Goal: Browse casually: Explore the website without a specific task or goal

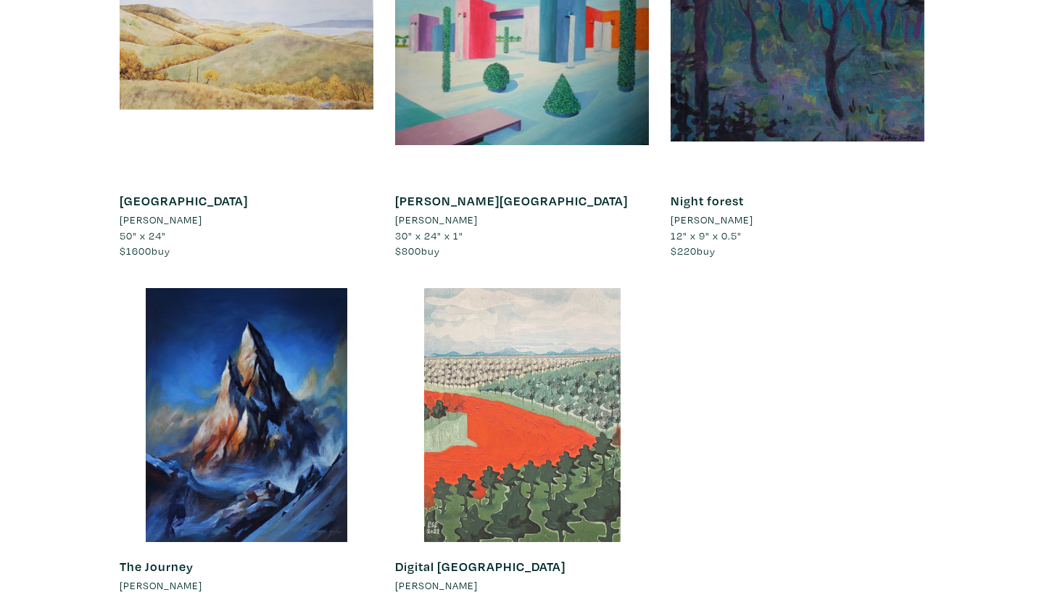
scroll to position [12664, 0]
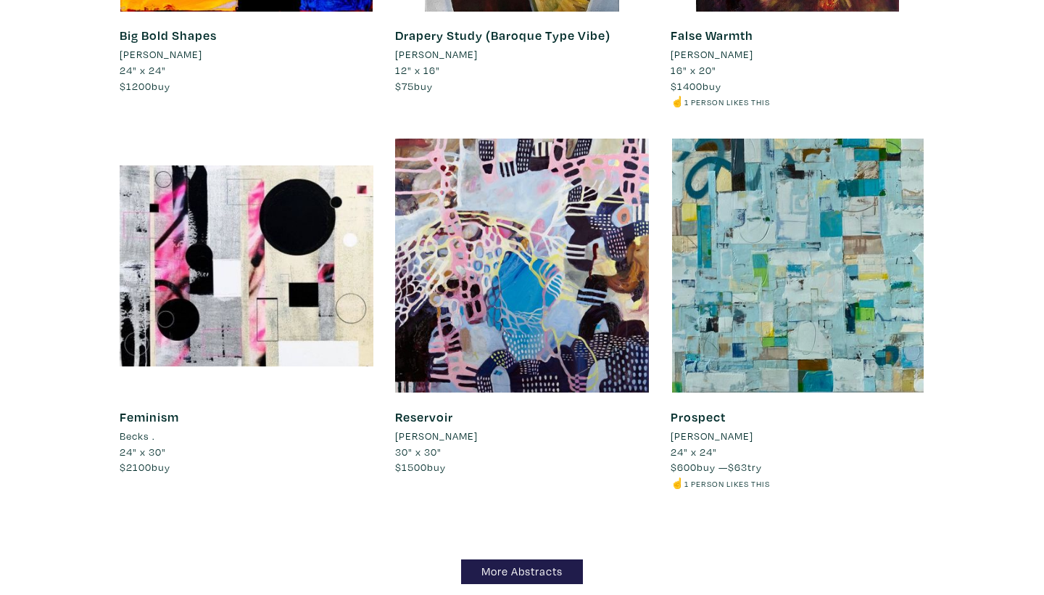
scroll to position [12323, 0]
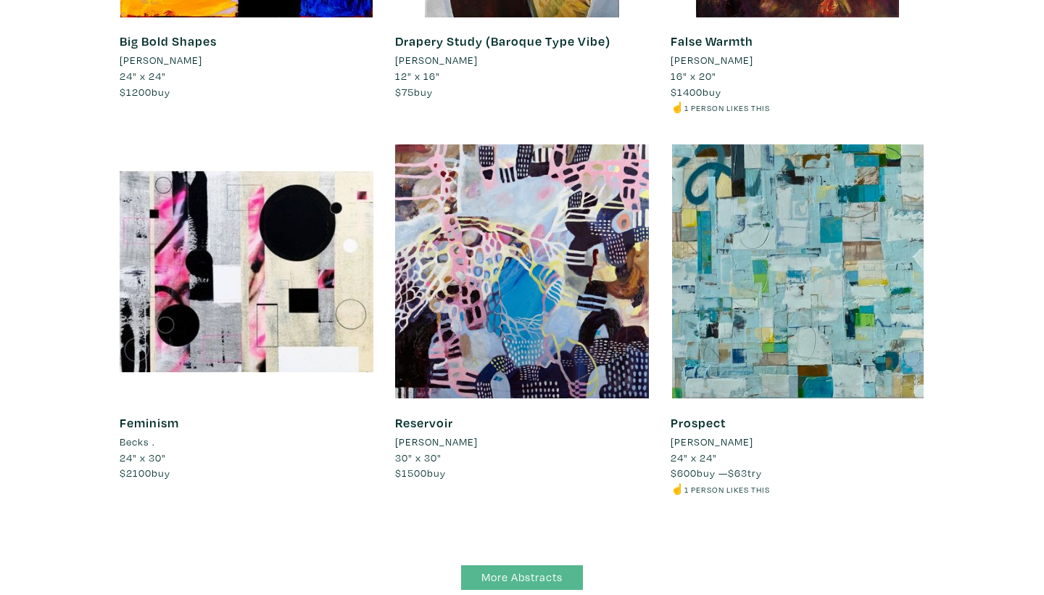
click at [530, 565] on link "More Abstracts" at bounding box center [522, 577] width 122 height 25
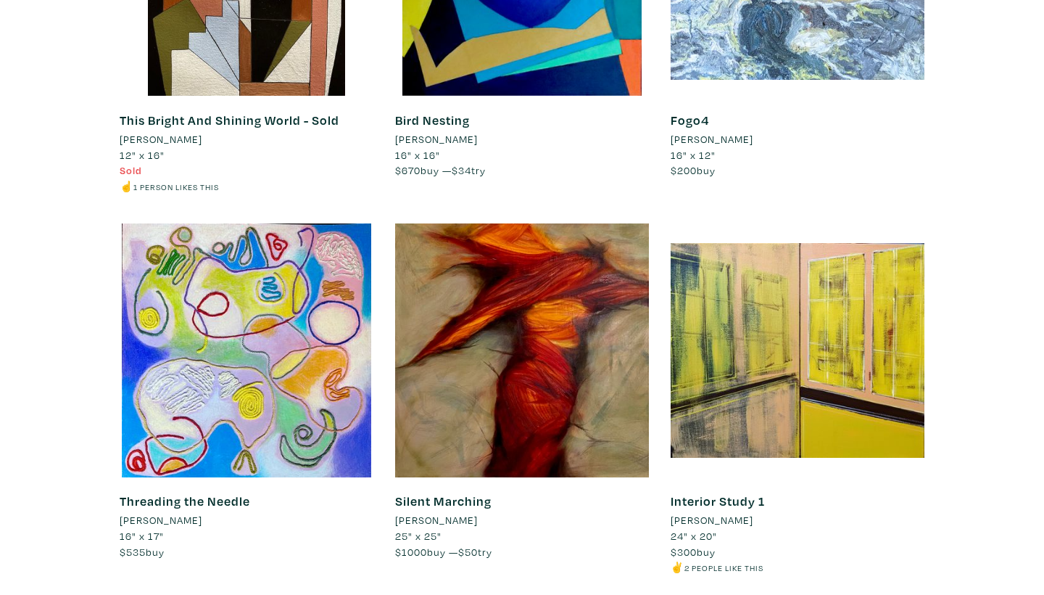
scroll to position [8032, 0]
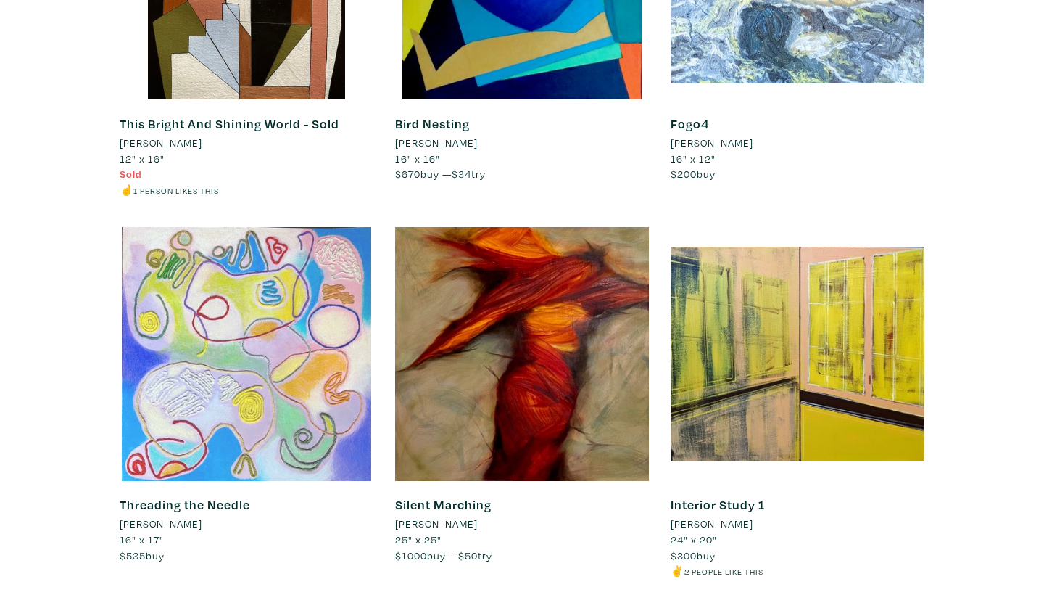
click at [257, 298] on div at bounding box center [247, 354] width 254 height 254
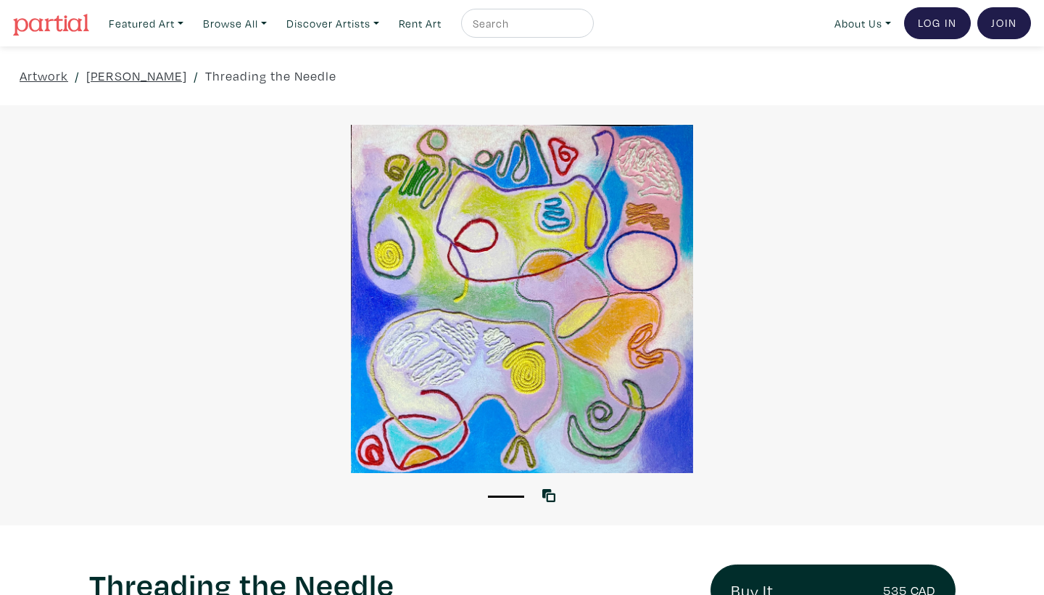
click at [537, 264] on div at bounding box center [522, 299] width 1044 height 348
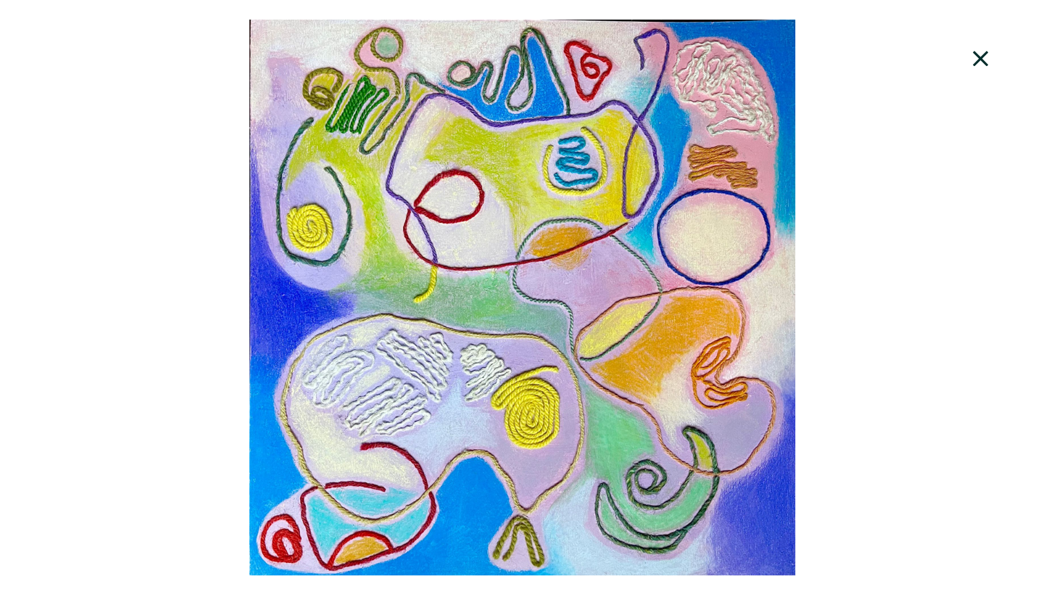
scroll to position [800, 0]
click at [975, 50] on icon at bounding box center [981, 58] width 49 height 39
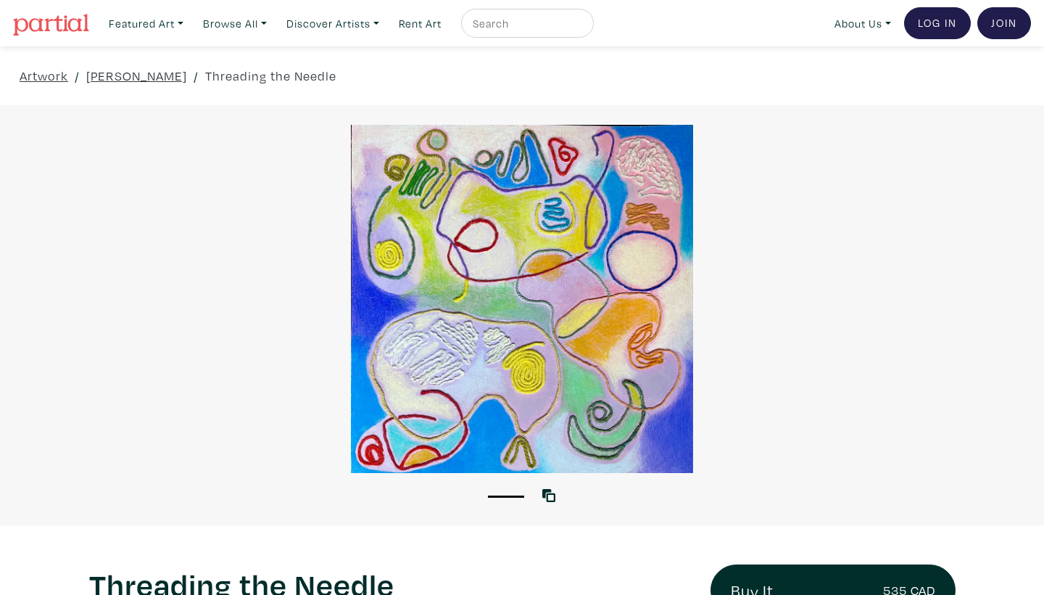
scroll to position [0, 0]
click at [145, 24] on link "Featured Art" at bounding box center [146, 24] width 88 height 30
click at [178, 127] on link "The Minimalist" at bounding box center [175, 132] width 119 height 13
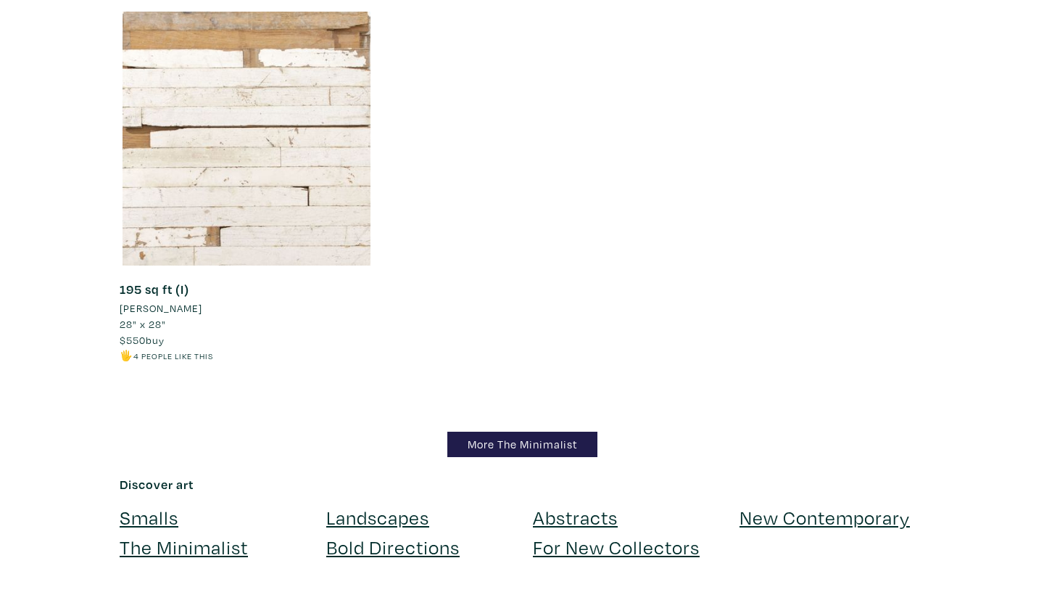
scroll to position [12876, 0]
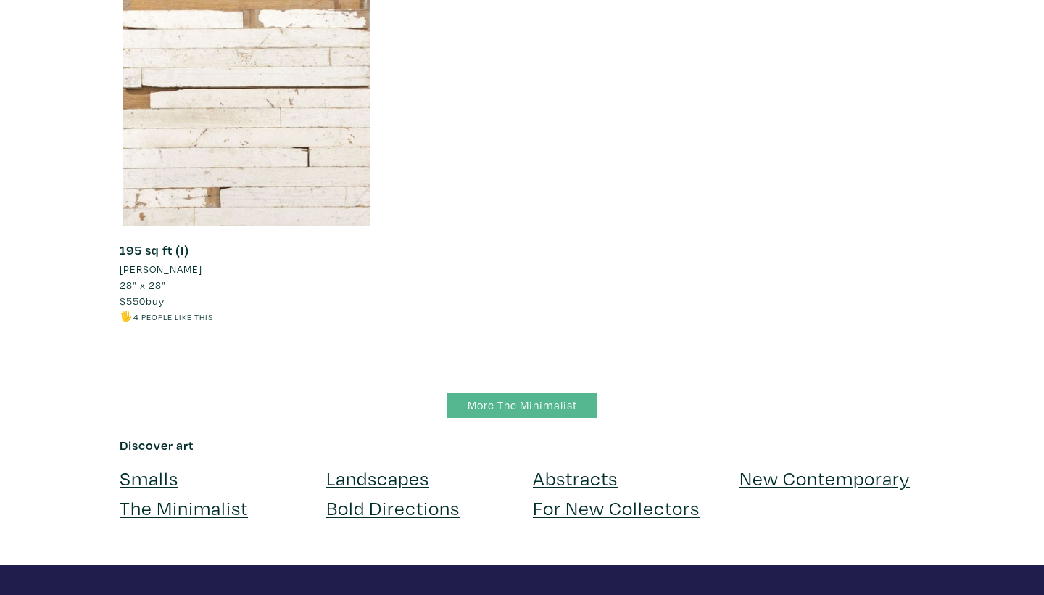
click at [548, 392] on link "More The Minimalist" at bounding box center [523, 404] width 150 height 25
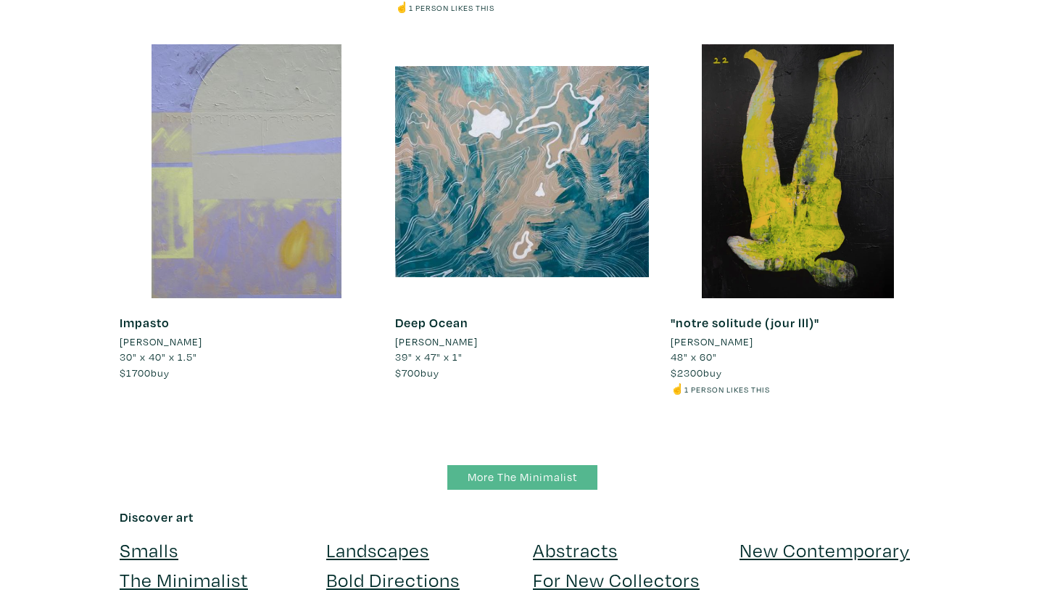
scroll to position [9865, 0]
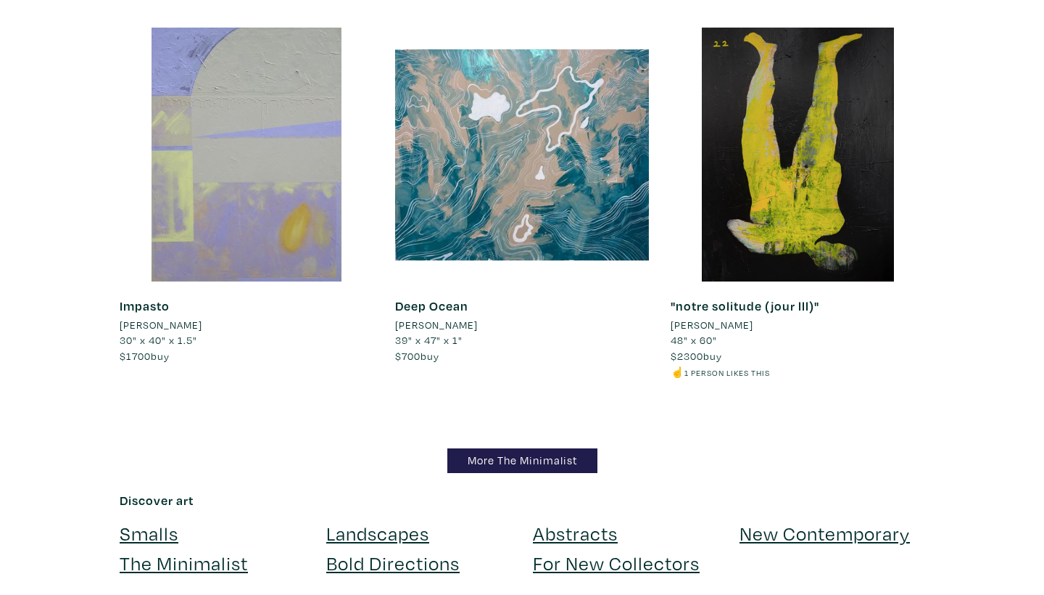
click at [785, 520] on link "New Contemporary" at bounding box center [825, 532] width 170 height 25
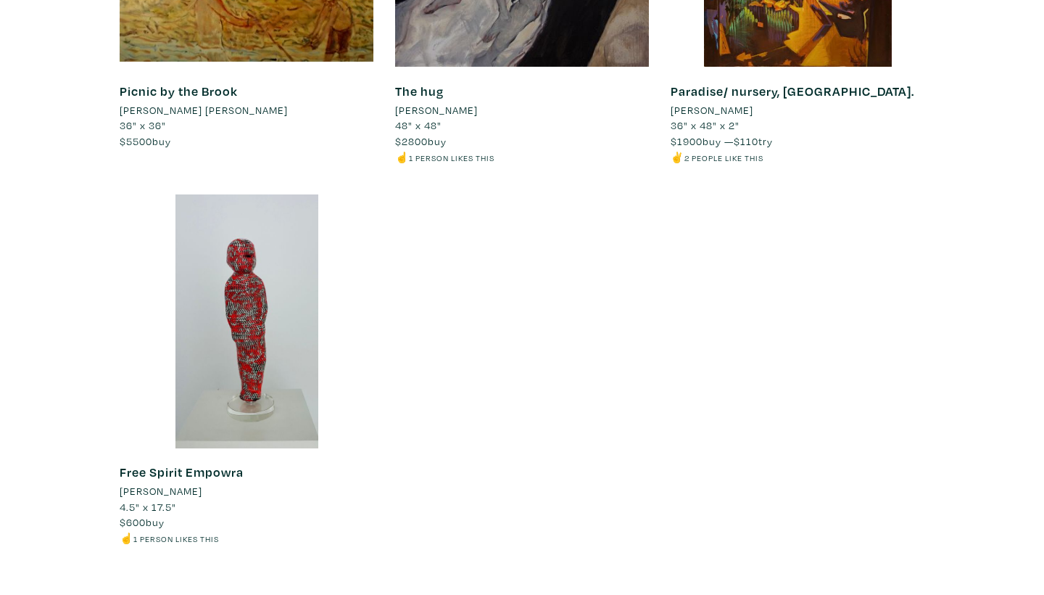
scroll to position [16933, 0]
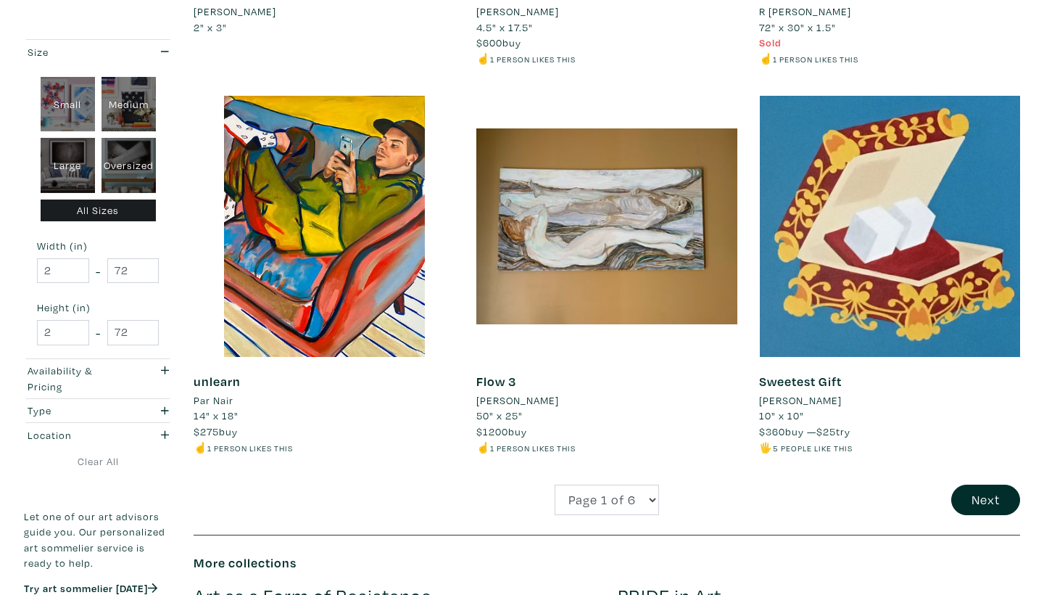
scroll to position [2861, 0]
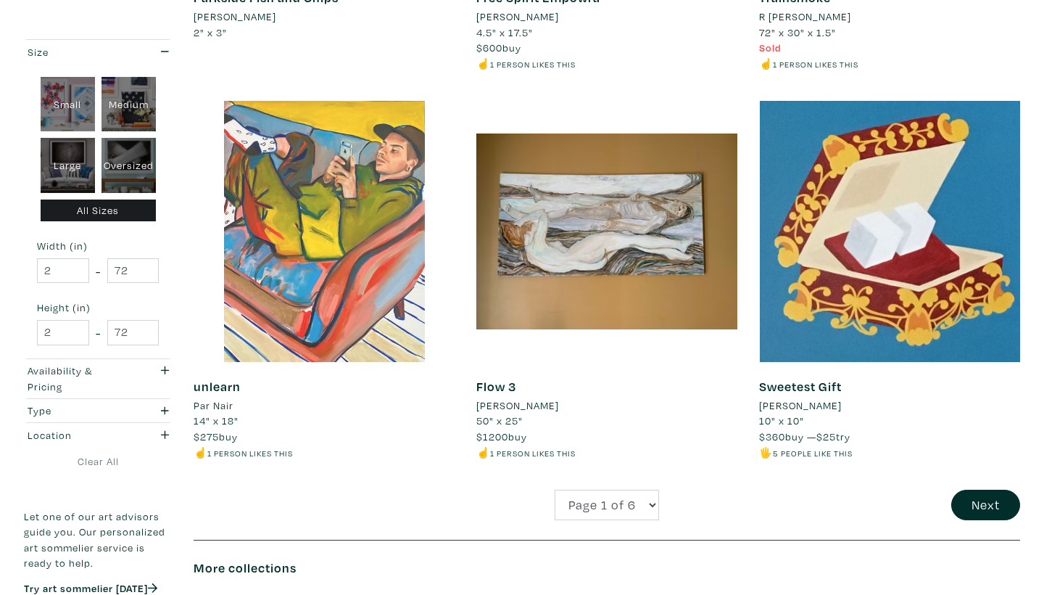
click at [303, 234] on div at bounding box center [324, 231] width 261 height 261
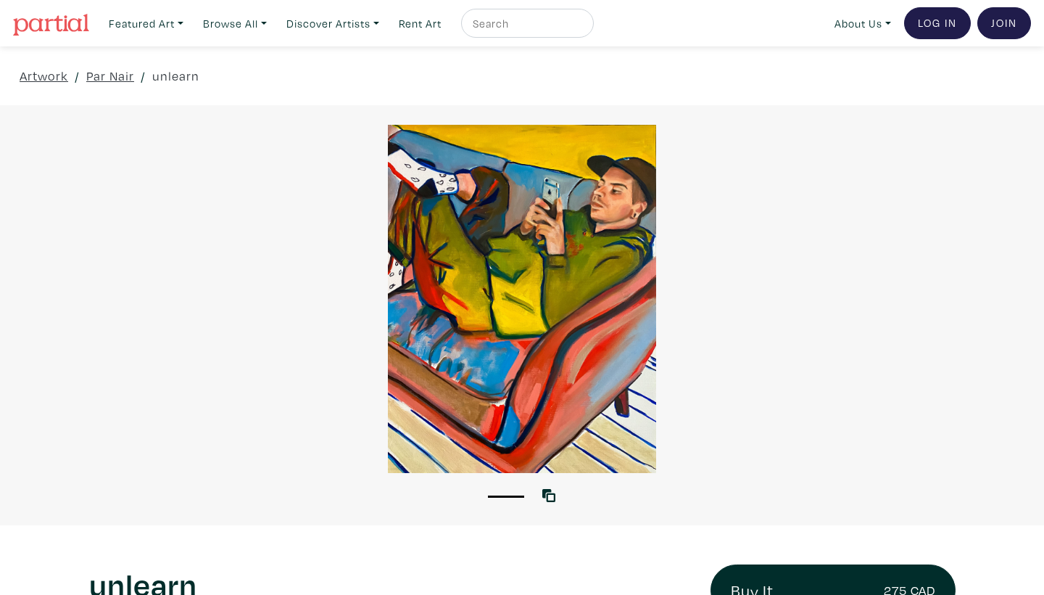
click at [582, 252] on div at bounding box center [522, 299] width 1044 height 348
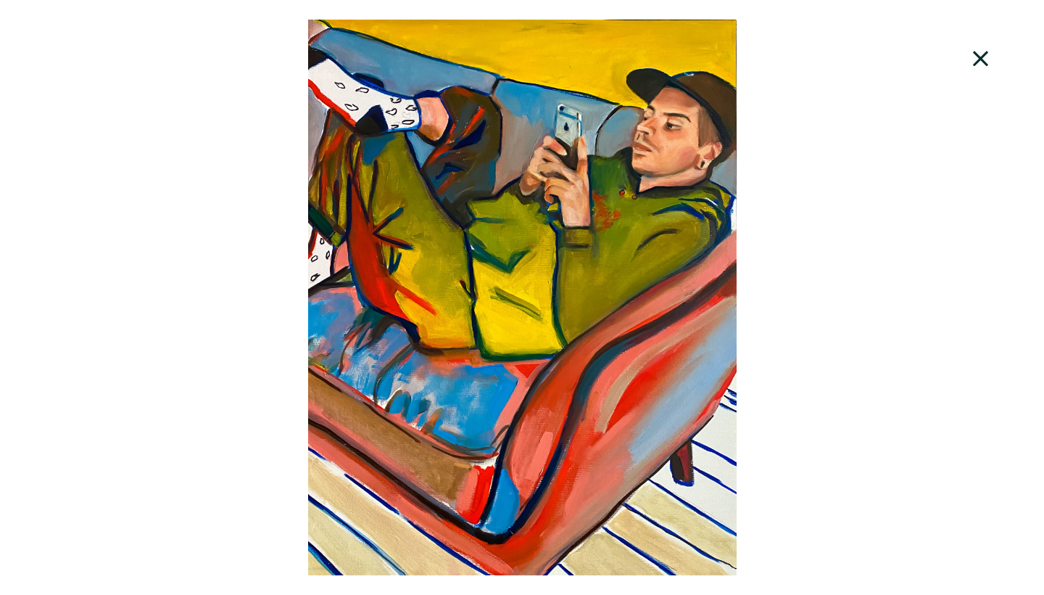
click at [974, 55] on icon at bounding box center [981, 58] width 49 height 39
